Goal: Find specific page/section: Find specific page/section

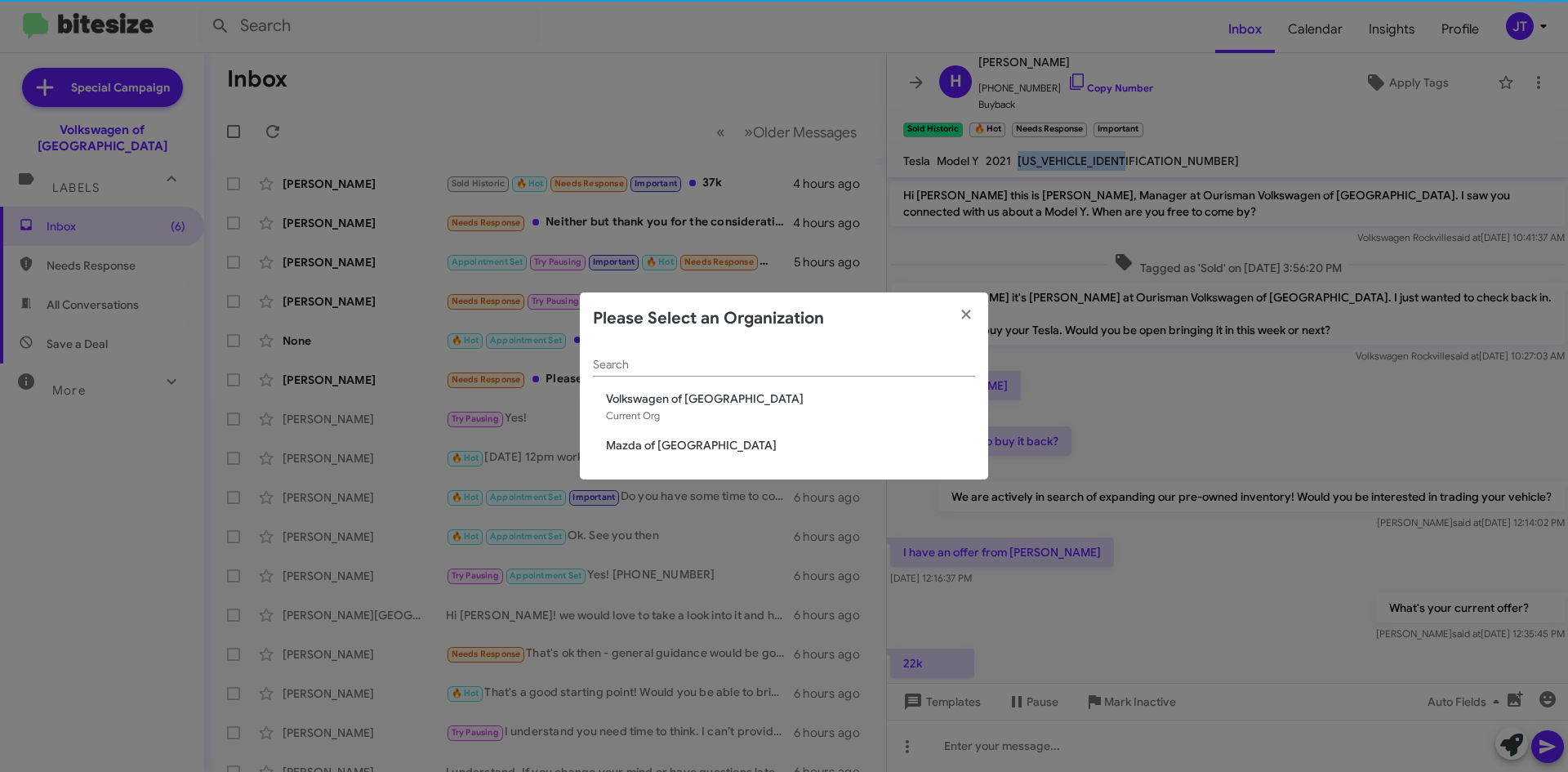
scroll to position [174, 0]
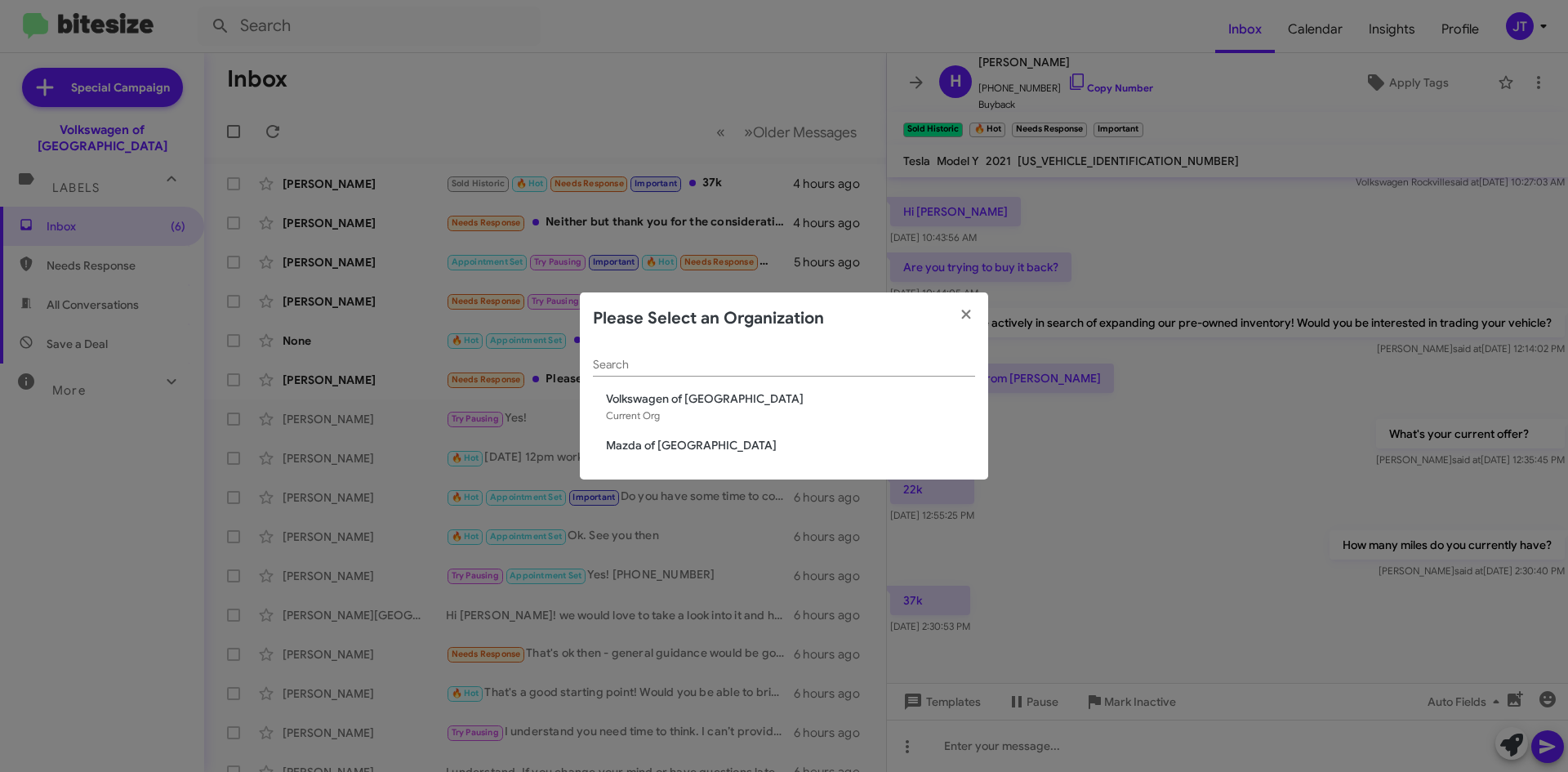
click at [673, 438] on span "Mazda of [GEOGRAPHIC_DATA]" at bounding box center [791, 445] width 369 height 17
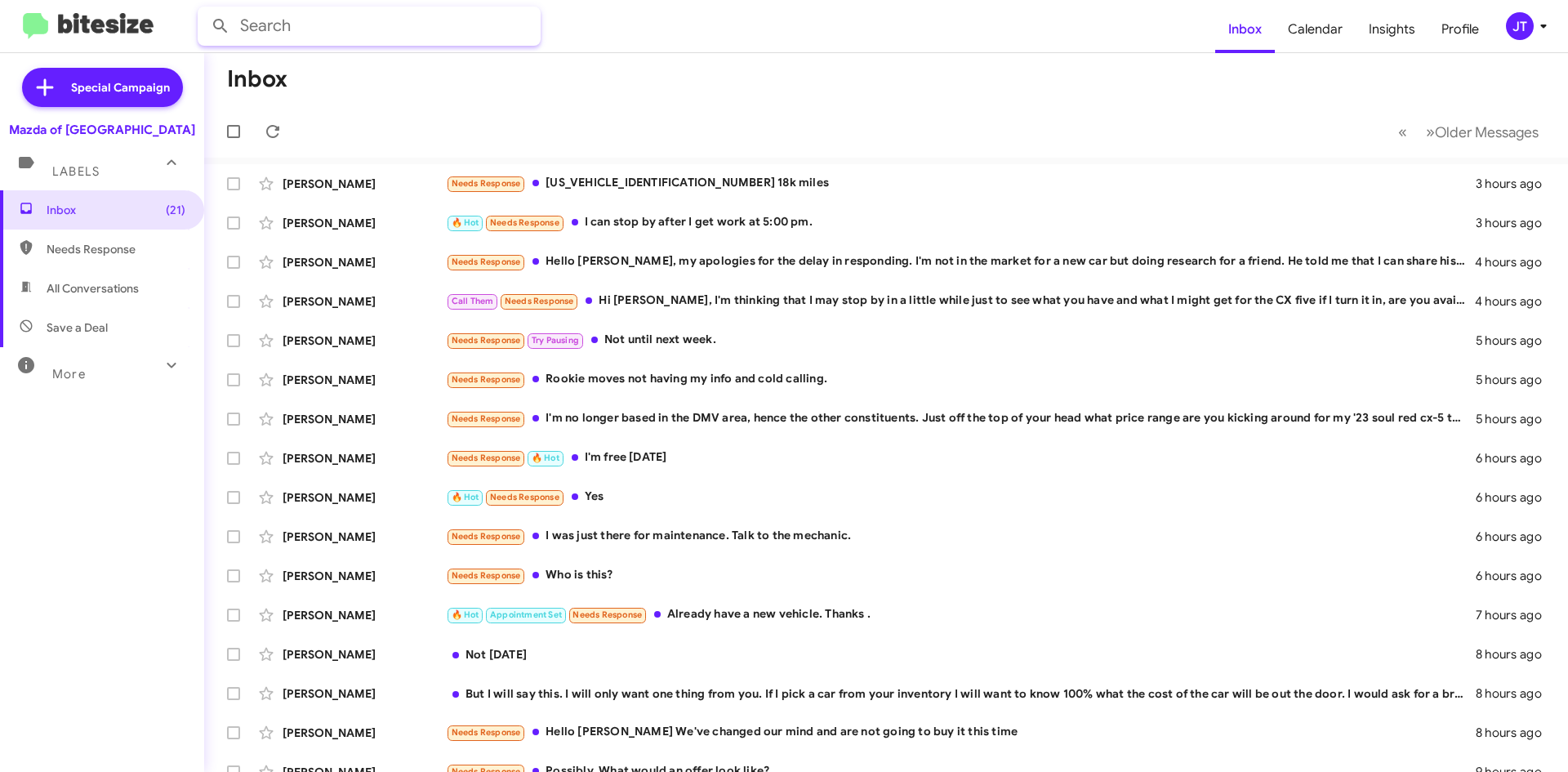
click at [303, 26] on input "text" at bounding box center [368, 26] width 343 height 39
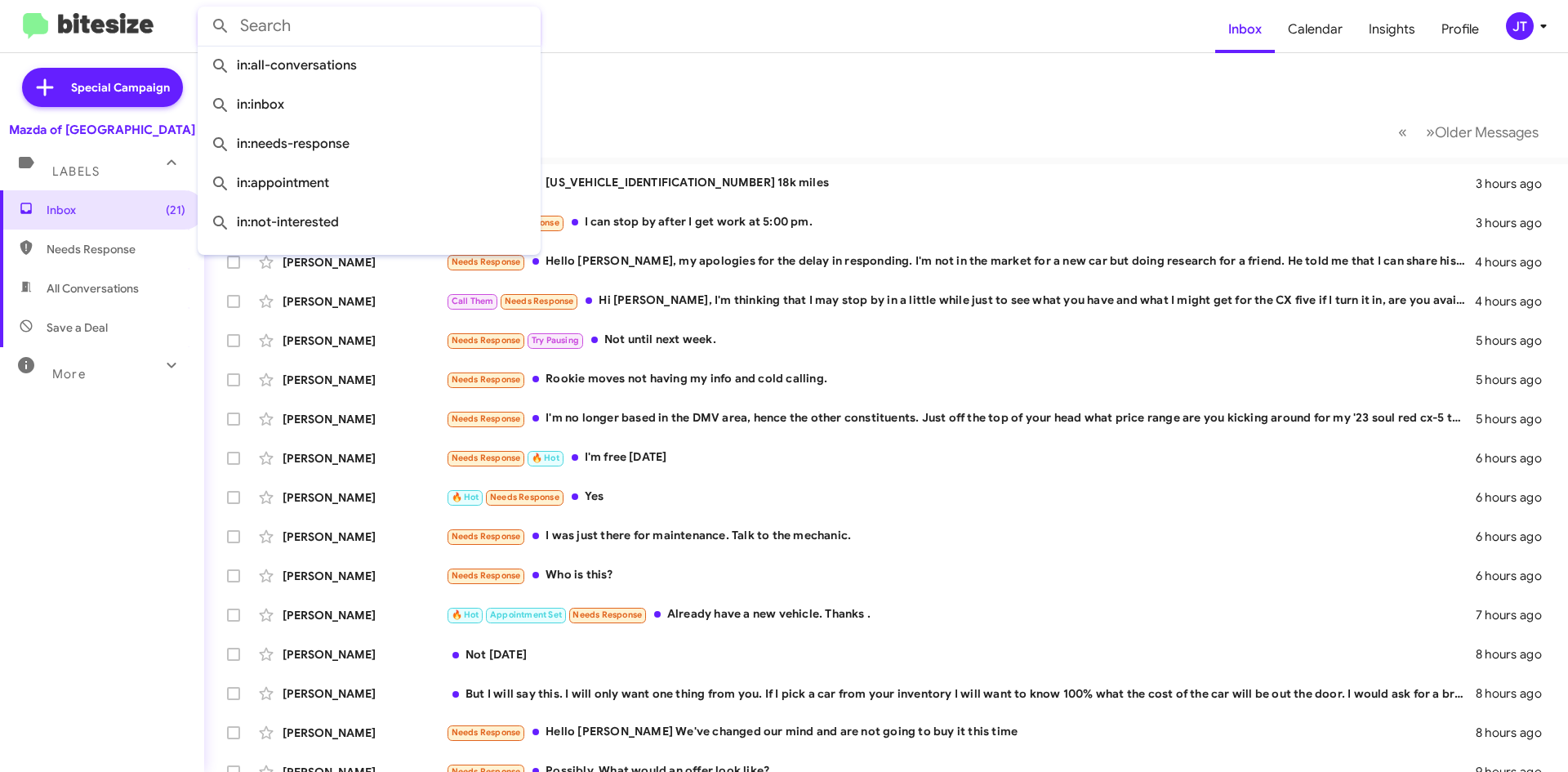
paste input "[PHONE_NUMBER]"
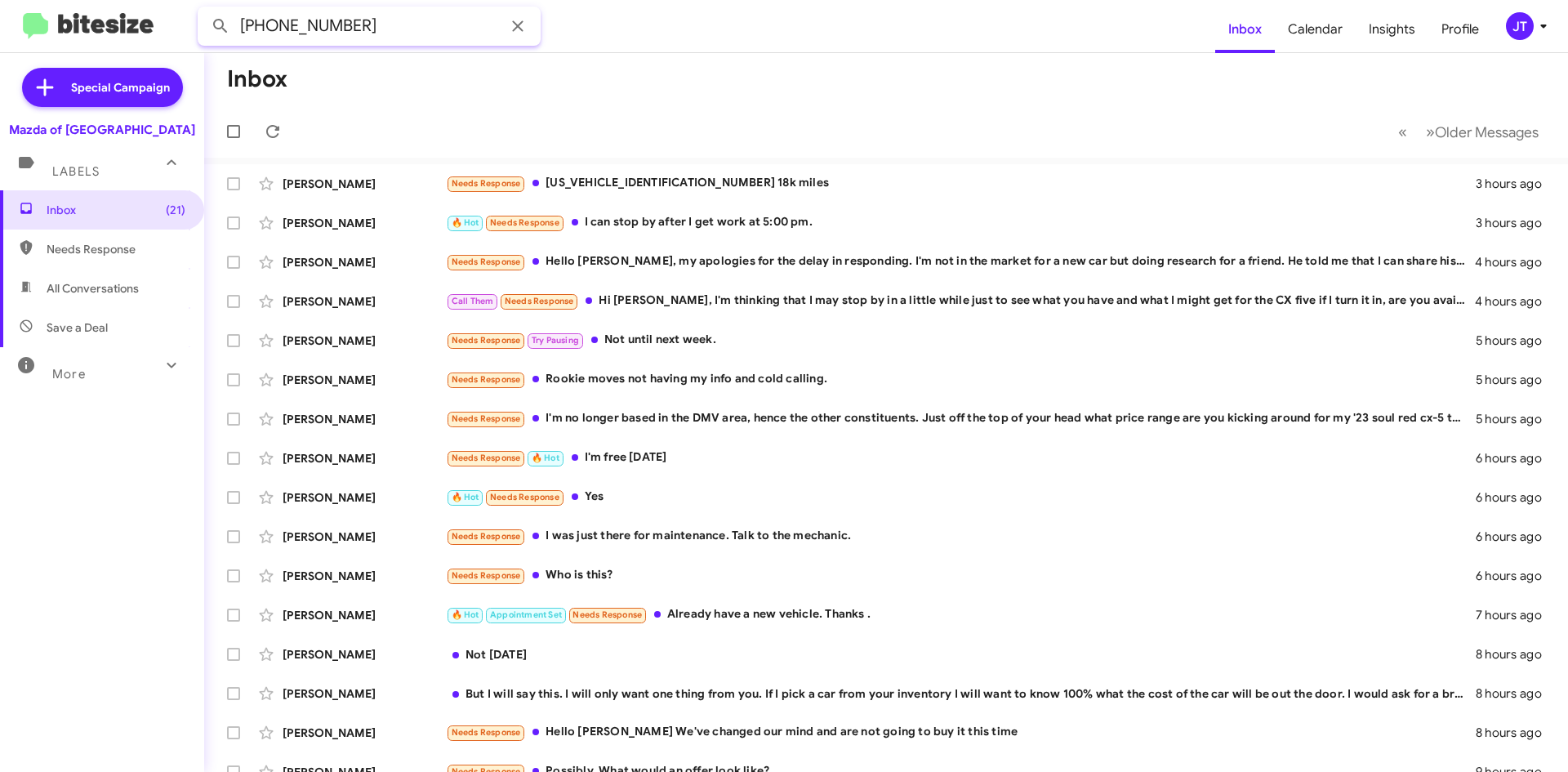
click at [204, 10] on button at bounding box center [221, 26] width 33 height 33
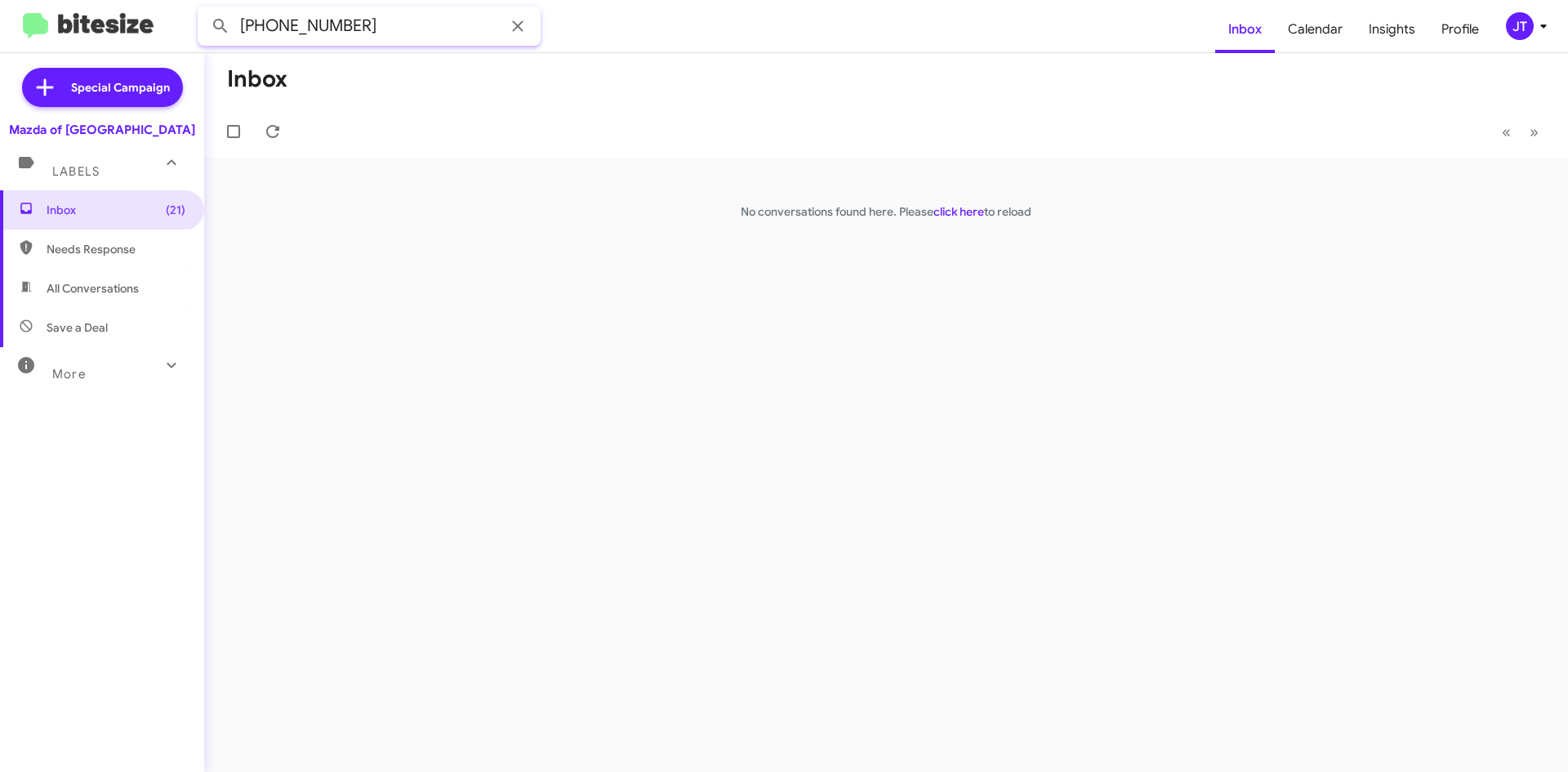
click at [303, 26] on input "[PHONE_NUMBER]" at bounding box center [368, 26] width 343 height 39
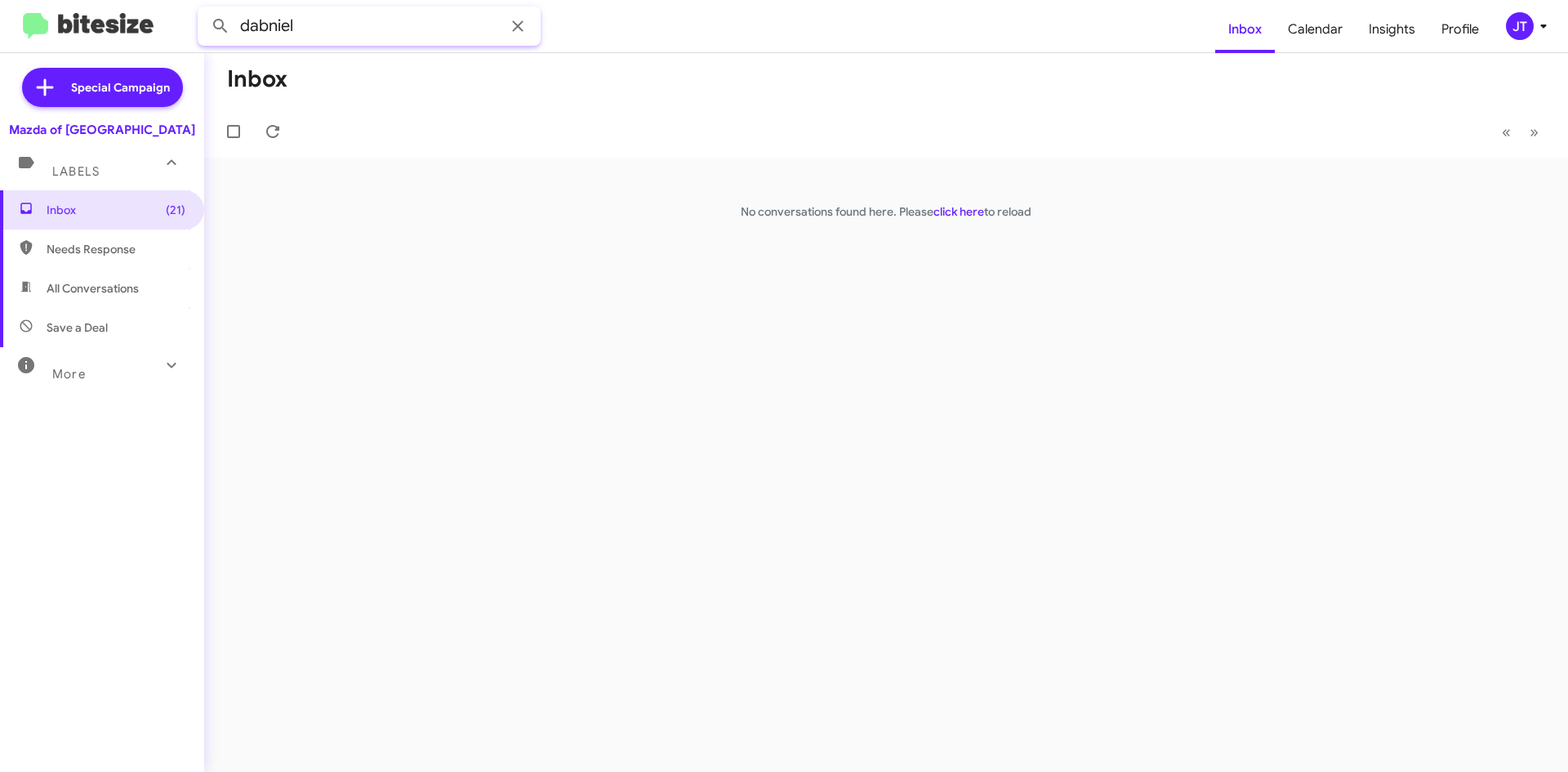
click at [325, 26] on input "dabniel" at bounding box center [368, 26] width 343 height 39
type input "daniel"
click at [204, 10] on button at bounding box center [221, 26] width 33 height 33
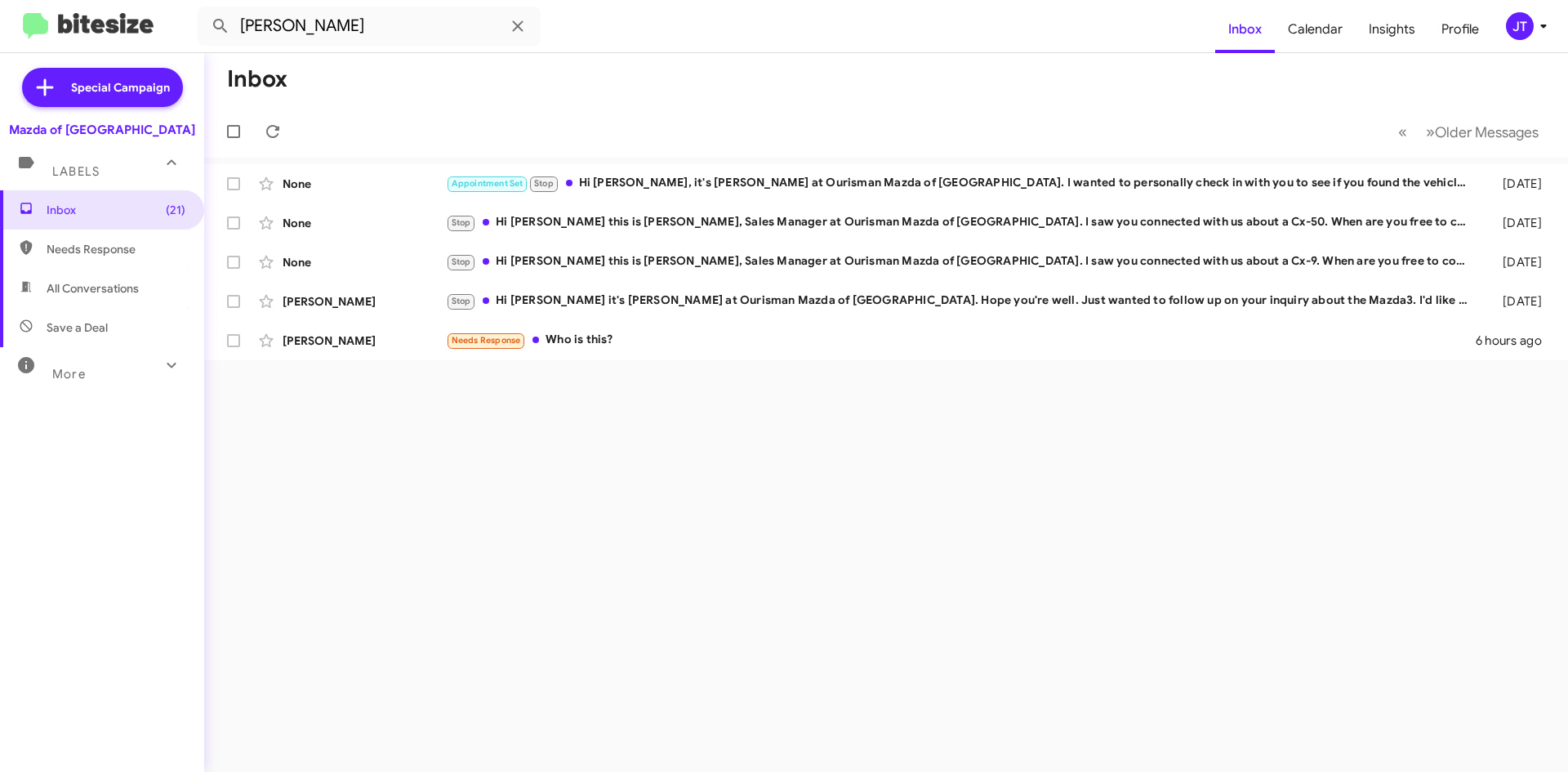
click at [59, 15] on img at bounding box center [88, 26] width 131 height 27
